Goal: Find contact information: Find contact information

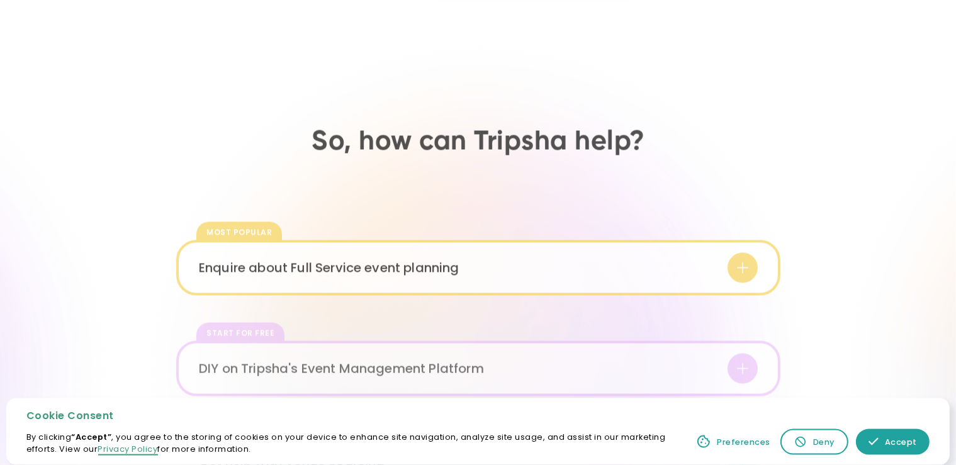
scroll to position [1814, 0]
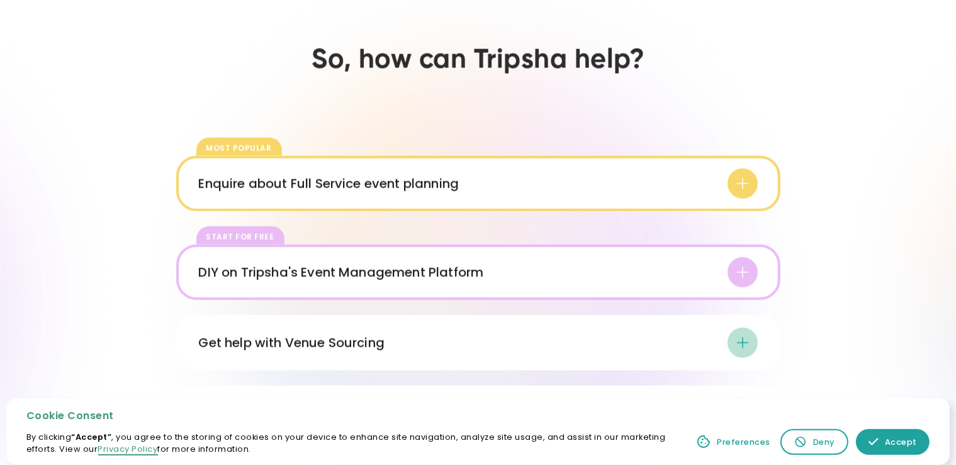
click at [872, 438] on img at bounding box center [873, 442] width 10 height 10
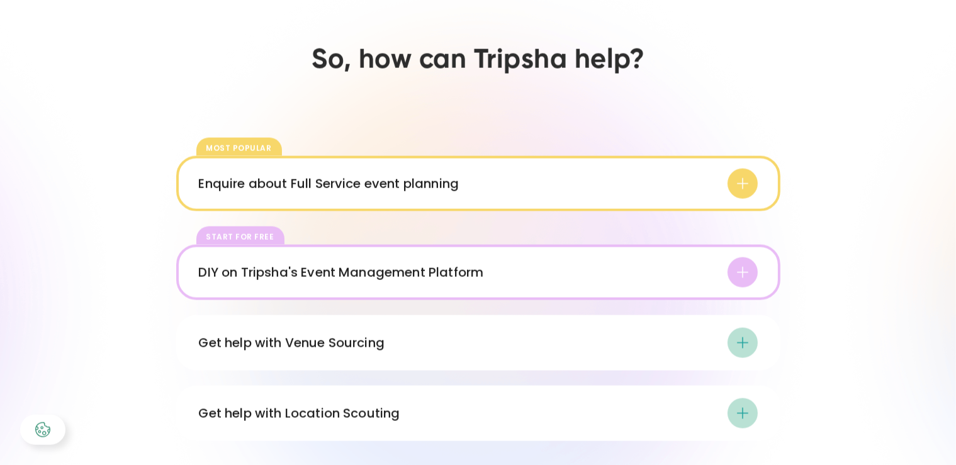
drag, startPoint x: 947, startPoint y: 352, endPoint x: 935, endPoint y: 399, distance: 48.7
click at [935, 399] on div "So, how can Tripsha help? most popular Enquire about Full Service event plannin…" at bounding box center [478, 303] width 956 height 698
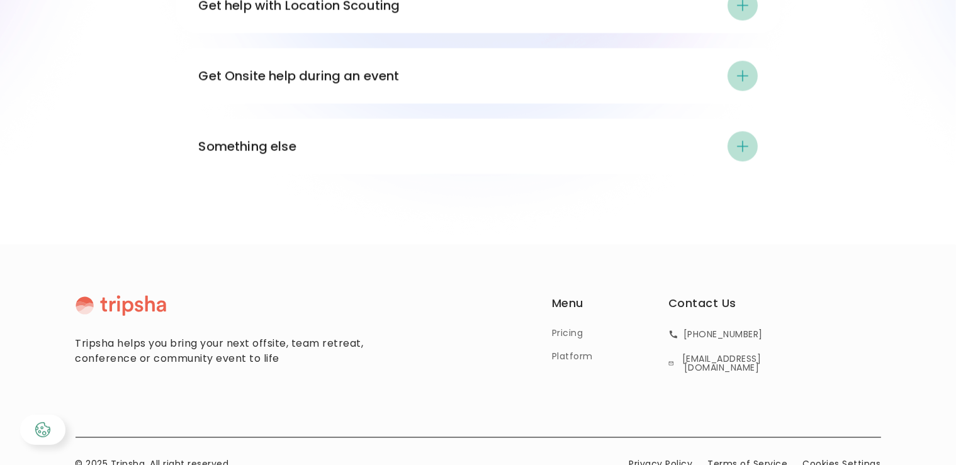
scroll to position [2277, 0]
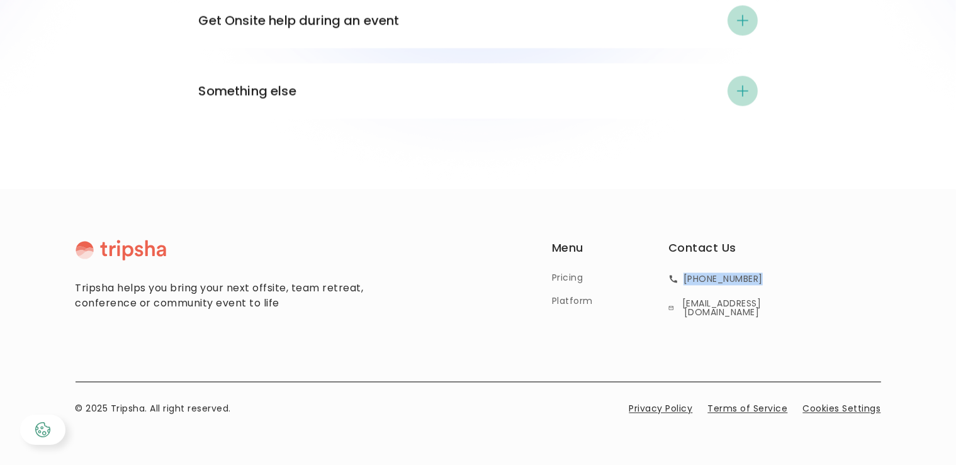
drag, startPoint x: 768, startPoint y: 276, endPoint x: 681, endPoint y: 281, distance: 87.0
click at [681, 281] on div "Contact Us +1 617 475 0694 hello@tripsha.com" at bounding box center [716, 280] width 96 height 80
click at [790, 281] on div "Menu Pricing Platform Destination ⎯ Coming soon Blog Blog Link One Link Two Lin…" at bounding box center [716, 280] width 329 height 80
drag, startPoint x: 786, startPoint y: 301, endPoint x: 673, endPoint y: 305, distance: 113.3
click at [673, 305] on div "Menu Pricing Platform Destination ⎯ Coming soon Blog Blog Link One Link Two Lin…" at bounding box center [716, 280] width 329 height 80
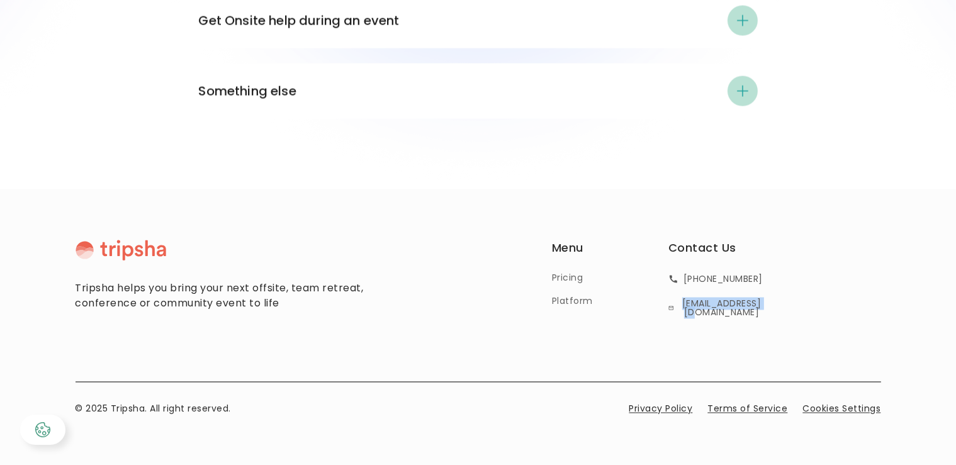
copy link "[EMAIL_ADDRESS][DOMAIN_NAME]"
drag, startPoint x: 768, startPoint y: 281, endPoint x: 666, endPoint y: 275, distance: 102.7
click at [664, 275] on div "Menu Pricing Platform Destination ⎯ Coming soon Blog Blog Link One Link Two Lin…" at bounding box center [716, 280] width 329 height 80
click at [762, 274] on div "Contact Us +1 617 475 0694 hello@tripsha.com" at bounding box center [716, 280] width 96 height 80
drag, startPoint x: 762, startPoint y: 279, endPoint x: 734, endPoint y: 277, distance: 28.4
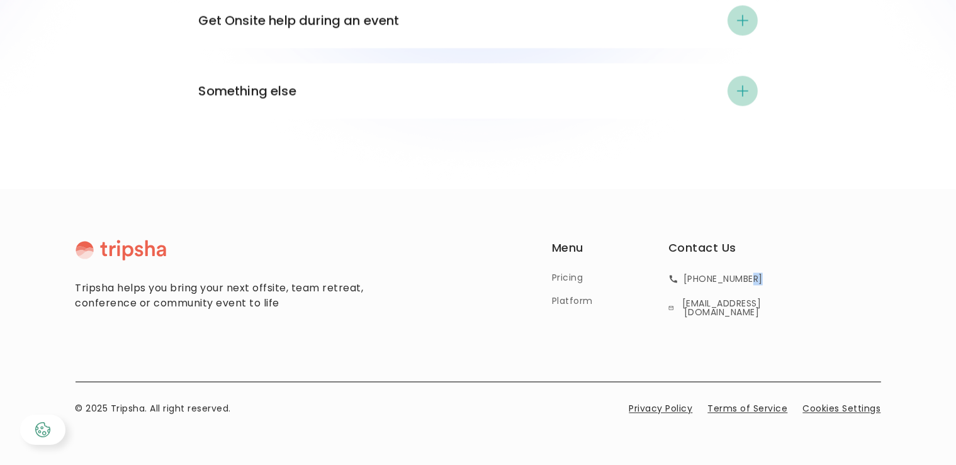
click at [734, 277] on div "Contact Us +1 617 475 0694 hello@tripsha.com" at bounding box center [716, 280] width 96 height 80
click at [790, 279] on div "Menu Pricing Platform Destination ⎯ Coming soon Blog Blog Link One Link Two Lin…" at bounding box center [716, 280] width 329 height 80
drag, startPoint x: 771, startPoint y: 277, endPoint x: 712, endPoint y: 276, distance: 59.2
click at [712, 276] on div "Menu Pricing Platform Destination ⎯ Coming soon Blog Blog Link One Link Two Lin…" at bounding box center [716, 280] width 329 height 80
click at [773, 277] on div "Menu Pricing Platform Destination ⎯ Coming soon Blog Blog Link One Link Two Lin…" at bounding box center [716, 280] width 329 height 80
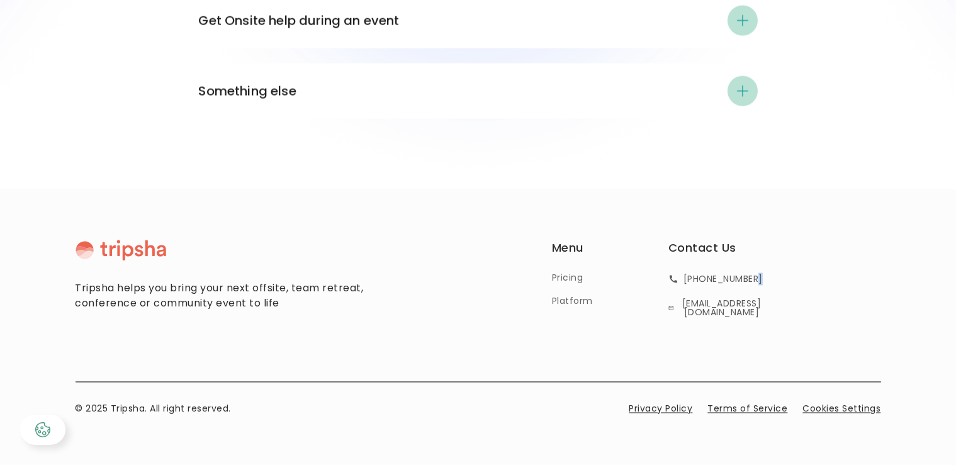
drag, startPoint x: 772, startPoint y: 280, endPoint x: 739, endPoint y: 276, distance: 32.9
click at [739, 276] on div "Menu Pricing Platform Destination ⎯ Coming soon Blog Blog Link One Link Two Lin…" at bounding box center [716, 280] width 329 height 80
click at [794, 276] on div "Menu Pricing Platform Destination ⎯ Coming soon Blog Blog Link One Link Two Lin…" at bounding box center [716, 280] width 329 height 80
drag, startPoint x: 754, startPoint y: 276, endPoint x: 705, endPoint y: 276, distance: 49.1
click at [705, 276] on div "Contact Us +1 617 475 0694 hello@tripsha.com" at bounding box center [716, 280] width 96 height 80
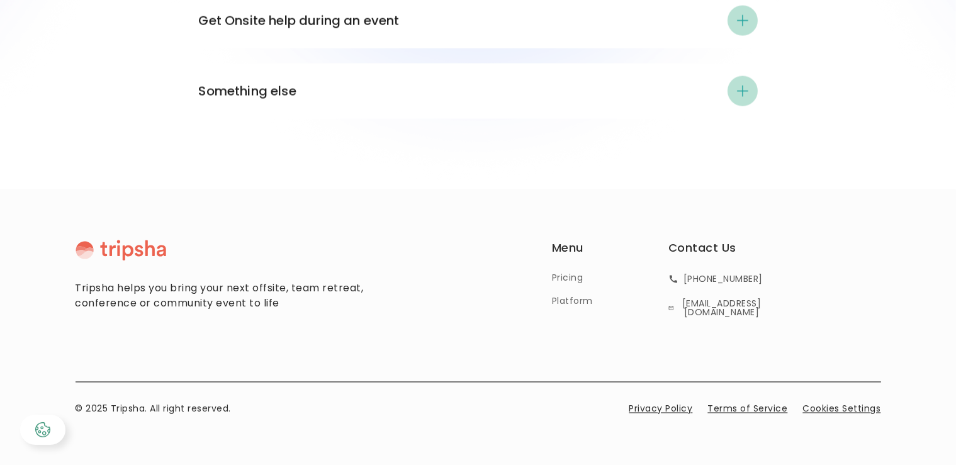
click at [764, 276] on div "Contact Us +1 617 475 0694 hello@tripsha.com" at bounding box center [716, 280] width 96 height 80
drag, startPoint x: 766, startPoint y: 276, endPoint x: 670, endPoint y: 279, distance: 95.7
click at [670, 279] on div "Contact Us +1 617 475 0694 hello@tripsha.com" at bounding box center [716, 280] width 96 height 80
copy link "[PHONE_NUMBER]"
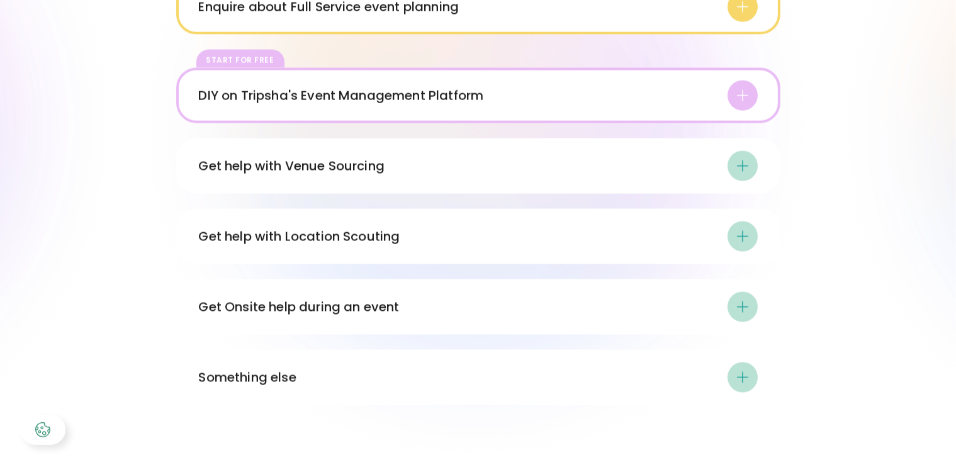
scroll to position [0, 0]
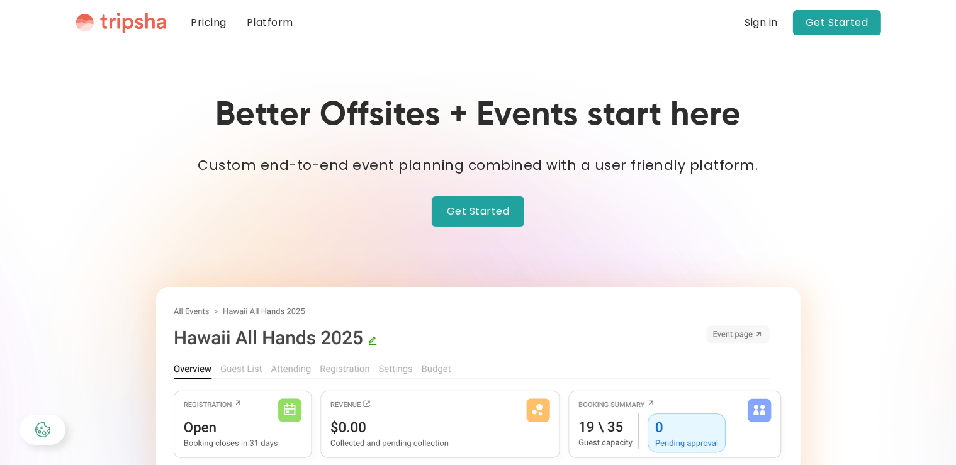
click at [103, 26] on img "home" at bounding box center [120, 22] width 91 height 21
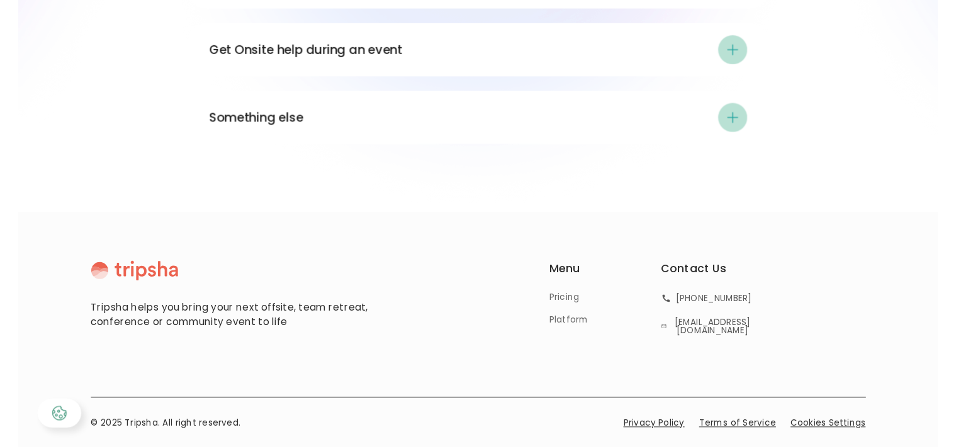
scroll to position [2277, 0]
